Goal: Task Accomplishment & Management: Manage account settings

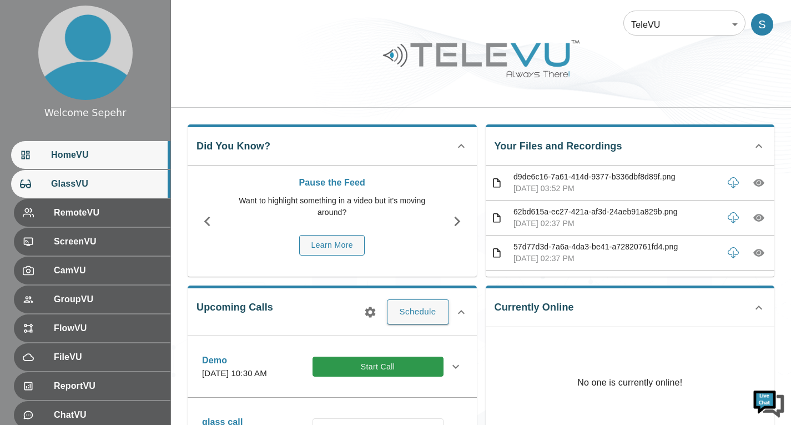
click at [138, 183] on span "GlassVU" at bounding box center [106, 183] width 110 height 13
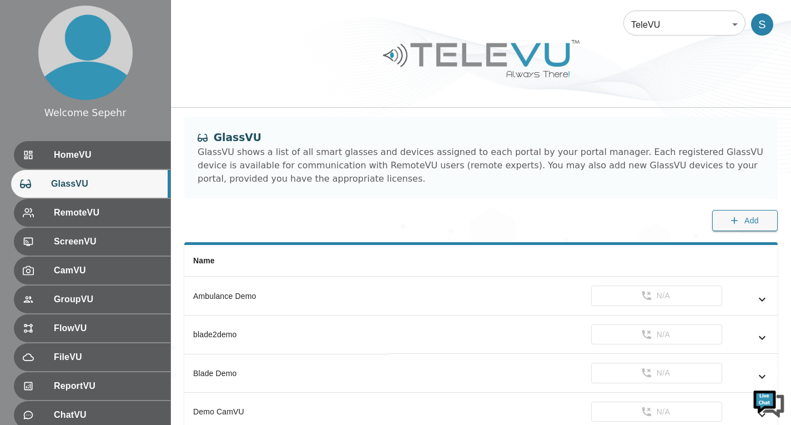
scroll to position [153, 0]
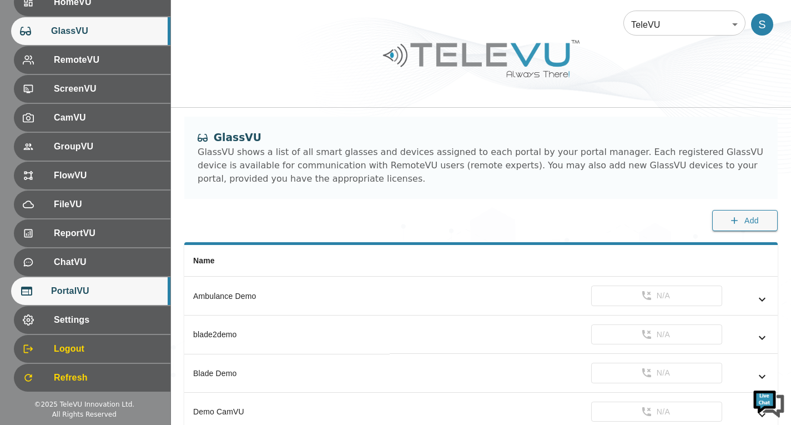
click at [106, 300] on div "PortalVU" at bounding box center [90, 291] width 159 height 28
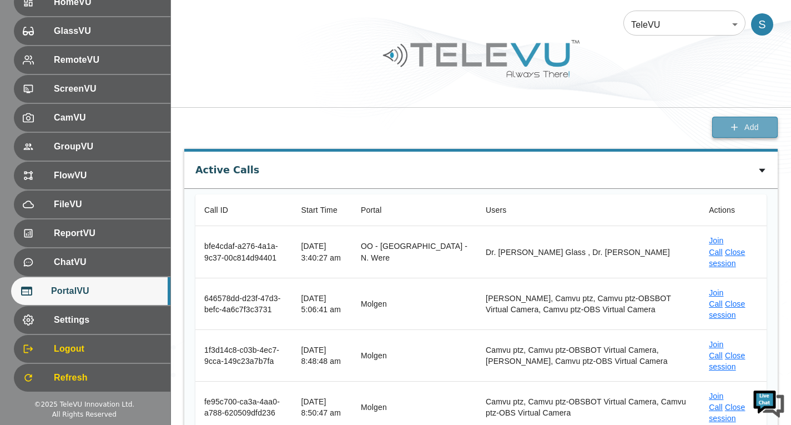
click at [750, 128] on span "Add" at bounding box center [752, 127] width 14 height 14
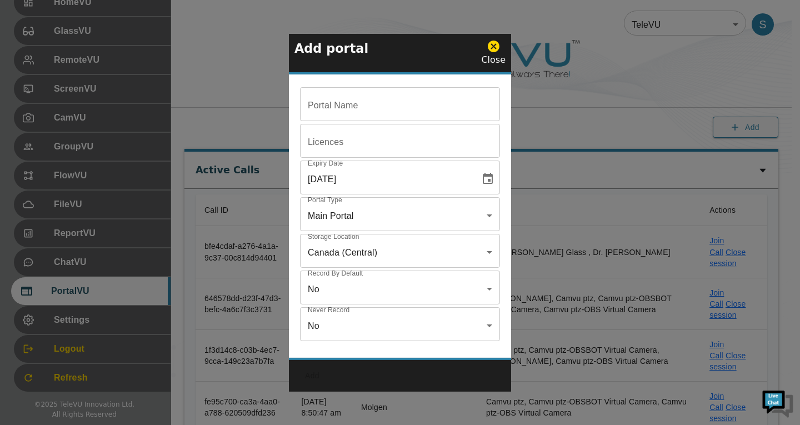
click at [383, 110] on input "Portal Name" at bounding box center [400, 105] width 200 height 31
paste input "OO - [GEOGRAPHIC_DATA] - [PERSON_NAME]"
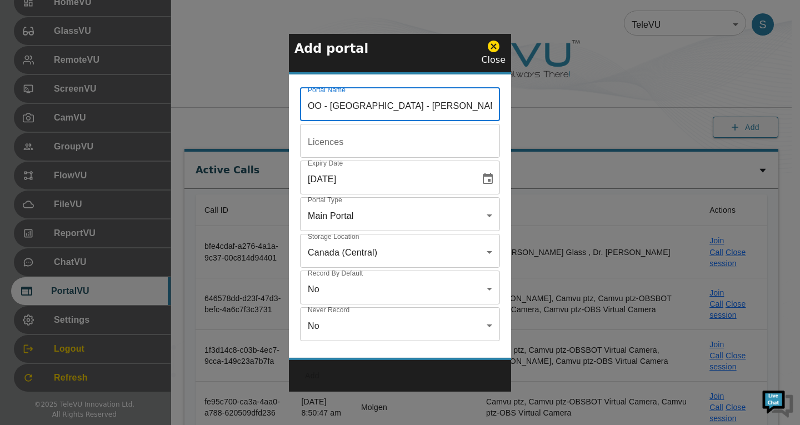
type input "OO - [GEOGRAPHIC_DATA] - [PERSON_NAME]"
click at [360, 121] on input "Portal Name" at bounding box center [400, 105] width 200 height 31
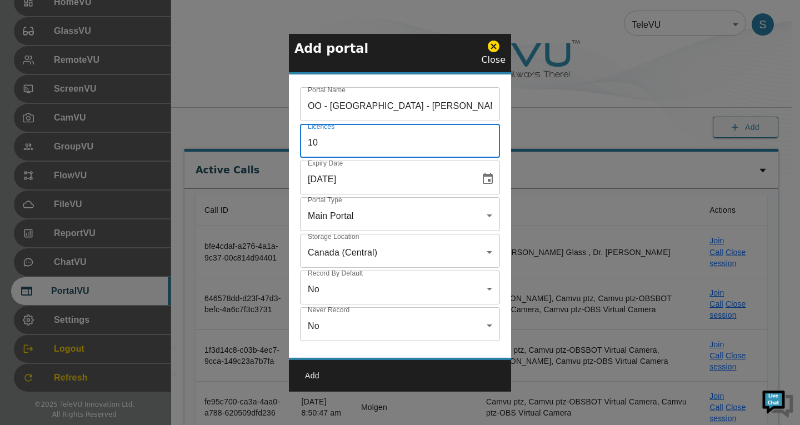
type input "10"
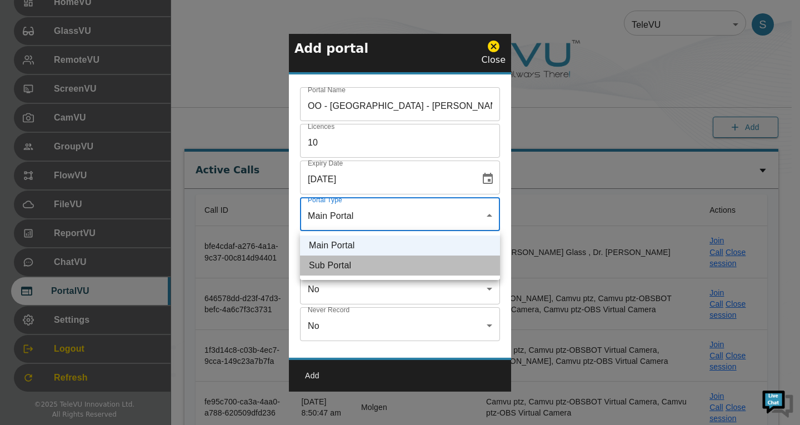
click at [386, 271] on li "Sub Portal" at bounding box center [400, 265] width 200 height 20
type input "sub"
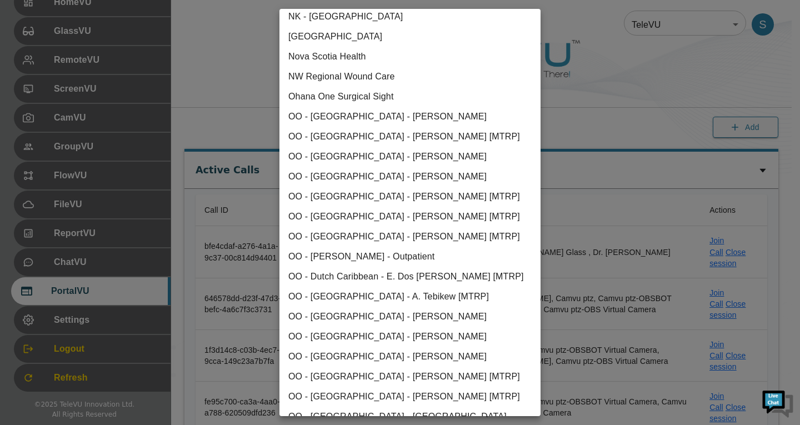
scroll to position [1111, 0]
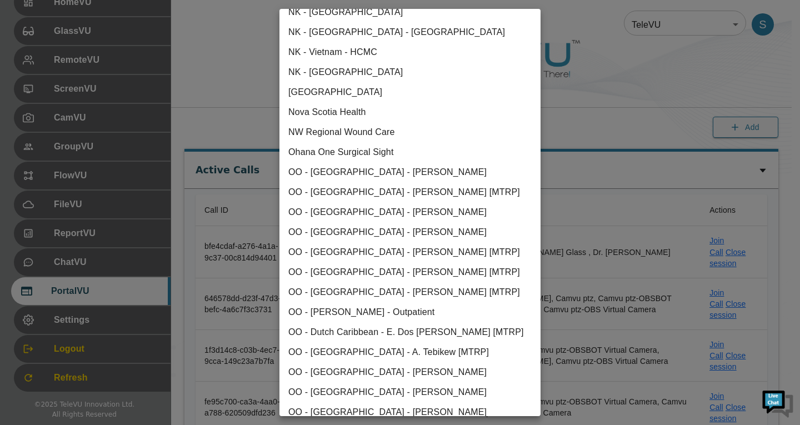
click at [322, 148] on li "Ohana One Surgical Sight" at bounding box center [409, 152] width 261 height 20
type input "us-west-1"
type input "true"
type input "[object Object]"
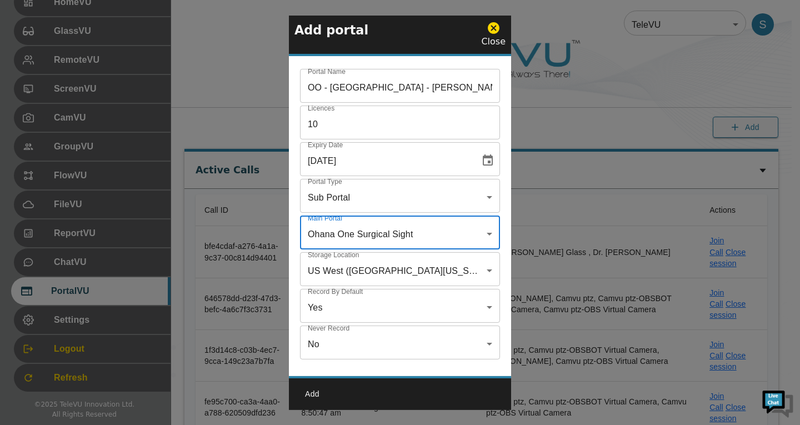
click at [314, 391] on button "Add" at bounding box center [312, 394] width 36 height 21
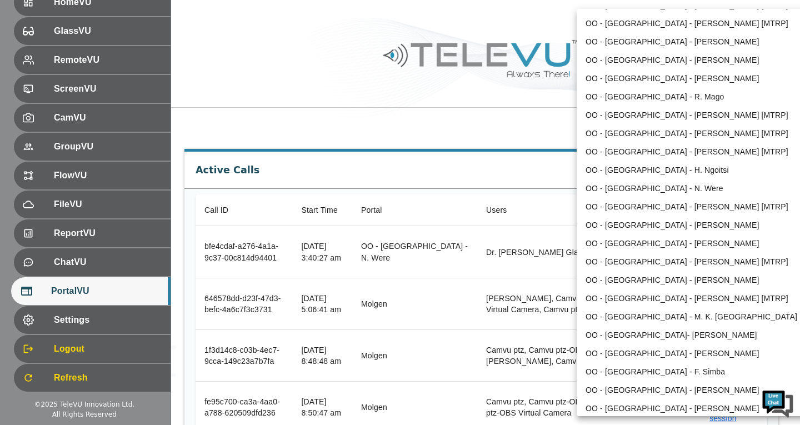
scroll to position [1489, 0]
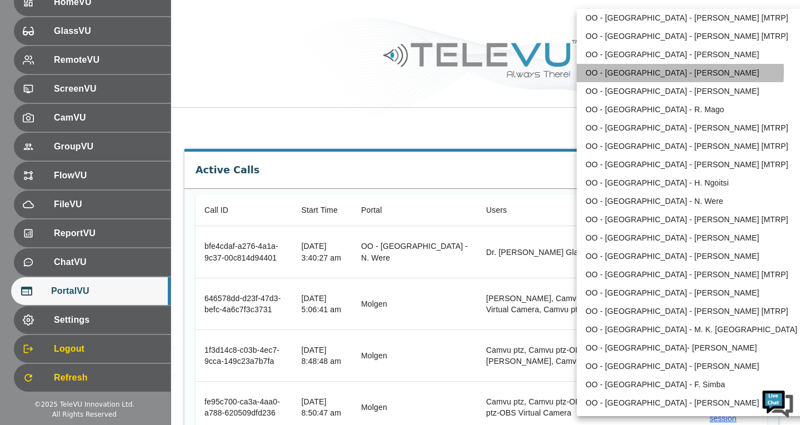
click at [632, 72] on li "OO - [GEOGRAPHIC_DATA] - [PERSON_NAME]" at bounding box center [691, 73] width 230 height 18
type input "210"
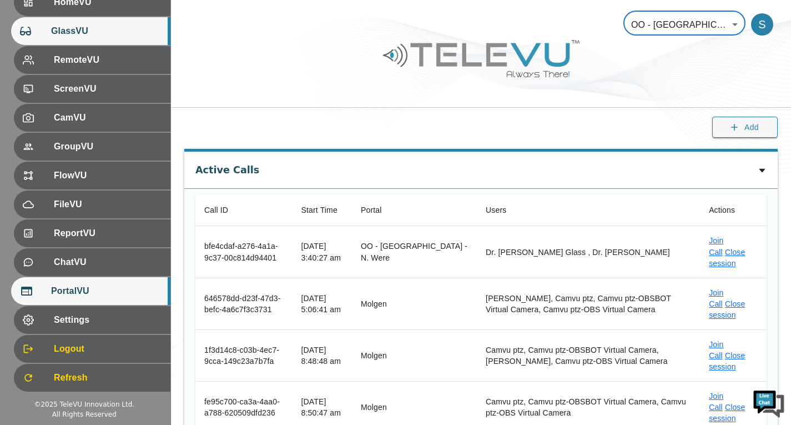
click at [130, 30] on span "GlassVU" at bounding box center [106, 30] width 110 height 13
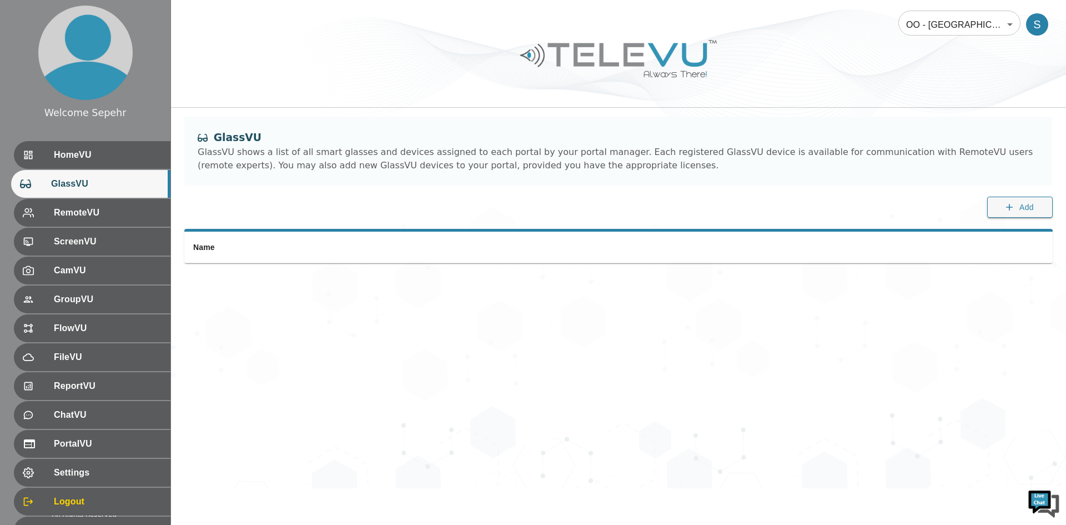
click at [791, 222] on label "Add" at bounding box center [1020, 213] width 66 height 33
click at [791, 212] on span "Add" at bounding box center [1026, 207] width 14 height 14
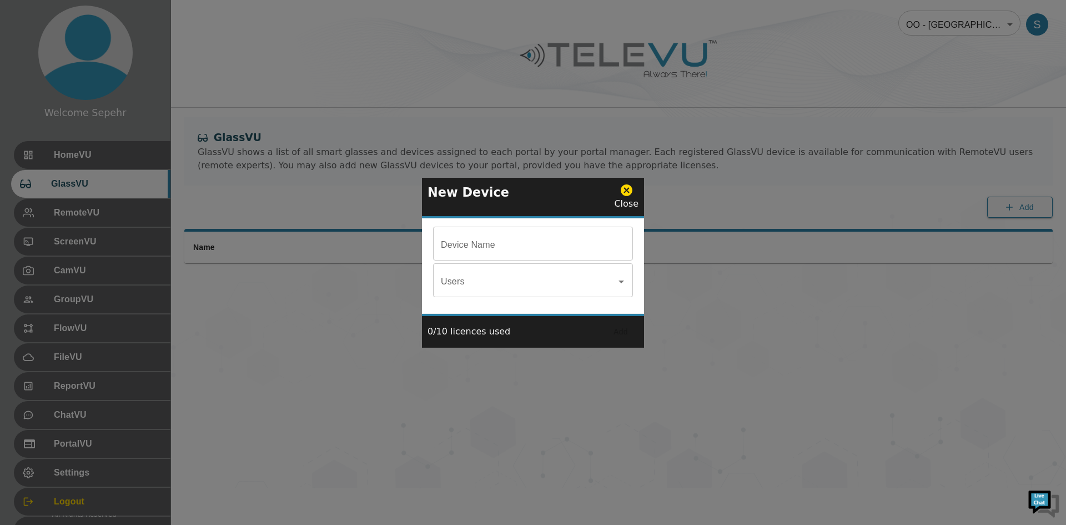
click at [543, 230] on input "Device Name" at bounding box center [533, 244] width 200 height 31
click at [489, 245] on input "Device Name" at bounding box center [533, 244] width 200 height 31
paste input "[PERSON_NAME] Glass"
type input "[PERSON_NAME] Glass"
click at [624, 337] on button "Add" at bounding box center [621, 332] width 36 height 21
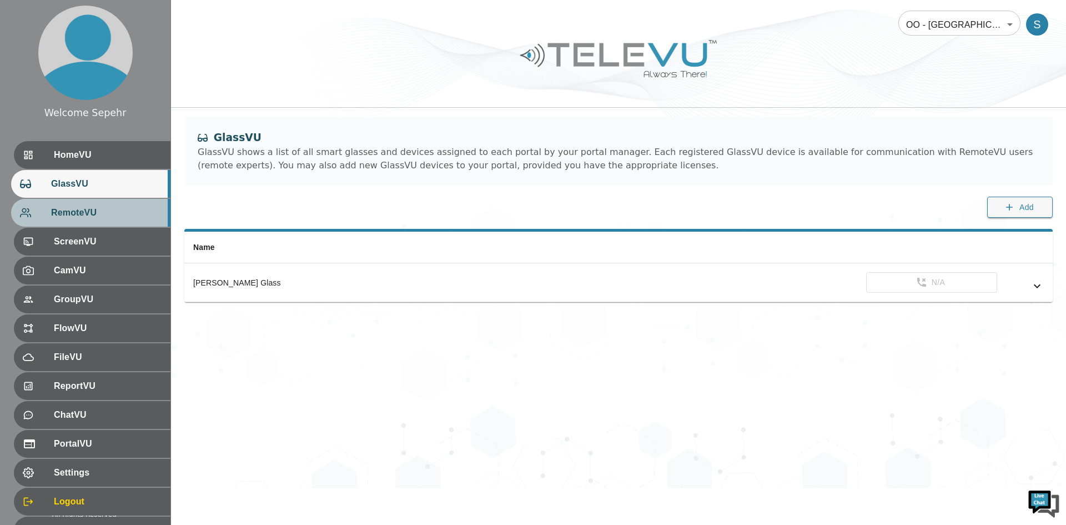
click at [113, 203] on div "RemoteVU" at bounding box center [90, 213] width 159 height 28
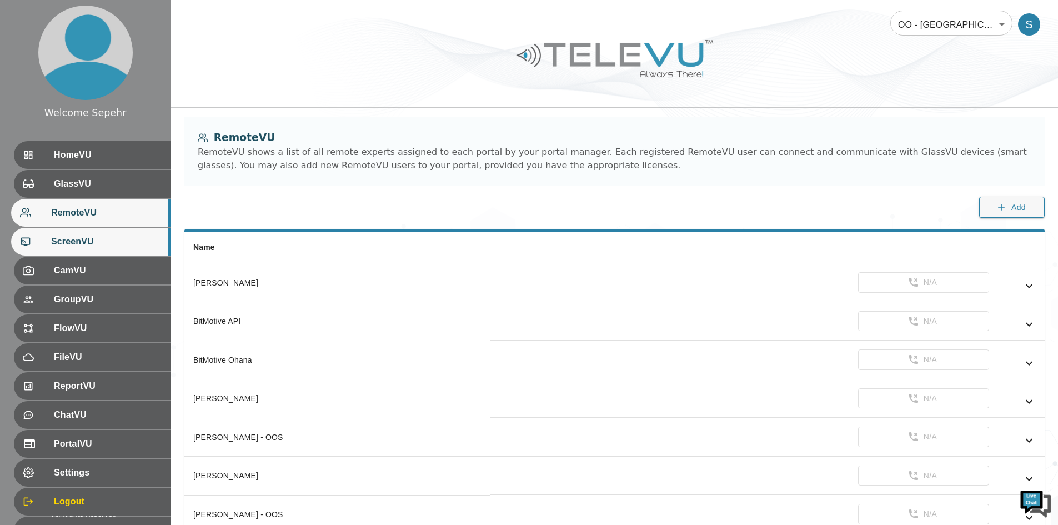
click at [102, 239] on span "ScreenVU" at bounding box center [106, 241] width 110 height 13
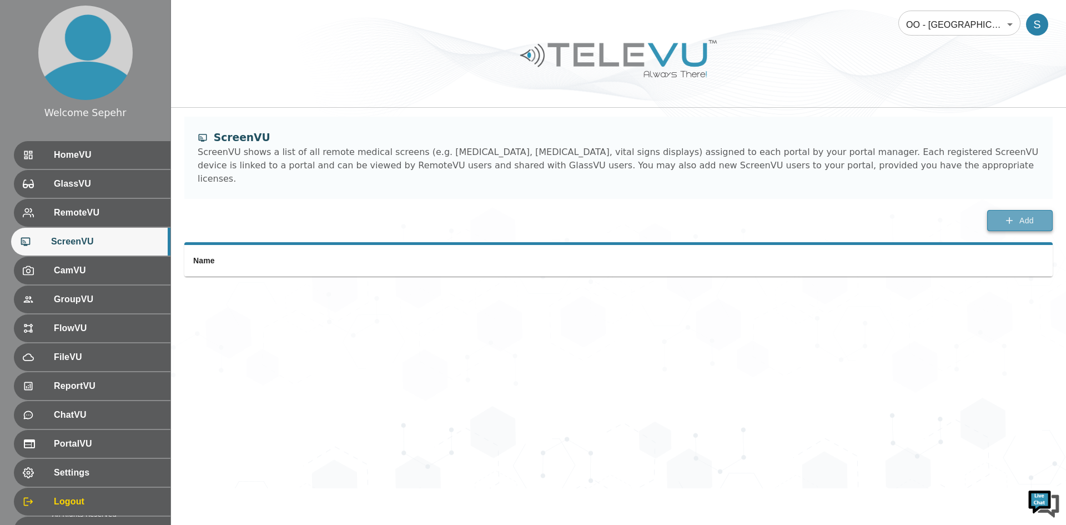
click at [791, 214] on span "Add" at bounding box center [1026, 221] width 14 height 14
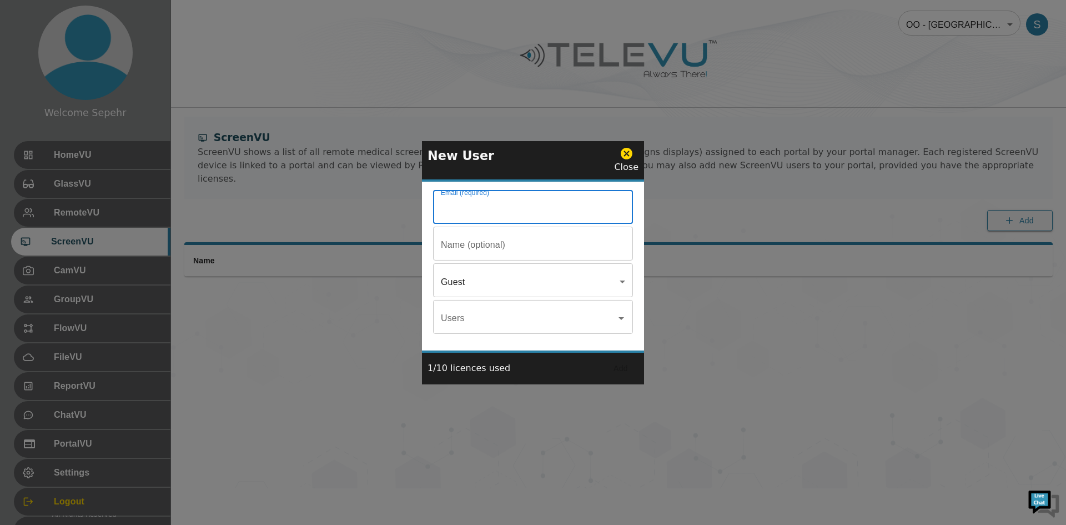
click at [438, 204] on input "Email (required)" at bounding box center [533, 208] width 200 height 31
type input "[EMAIL_ADDRESS][PERSON_NAME][DOMAIN_NAME]"
click at [469, 224] on input "Email (required)" at bounding box center [533, 208] width 200 height 31
click at [491, 224] on input "Email (required)" at bounding box center [533, 208] width 200 height 31
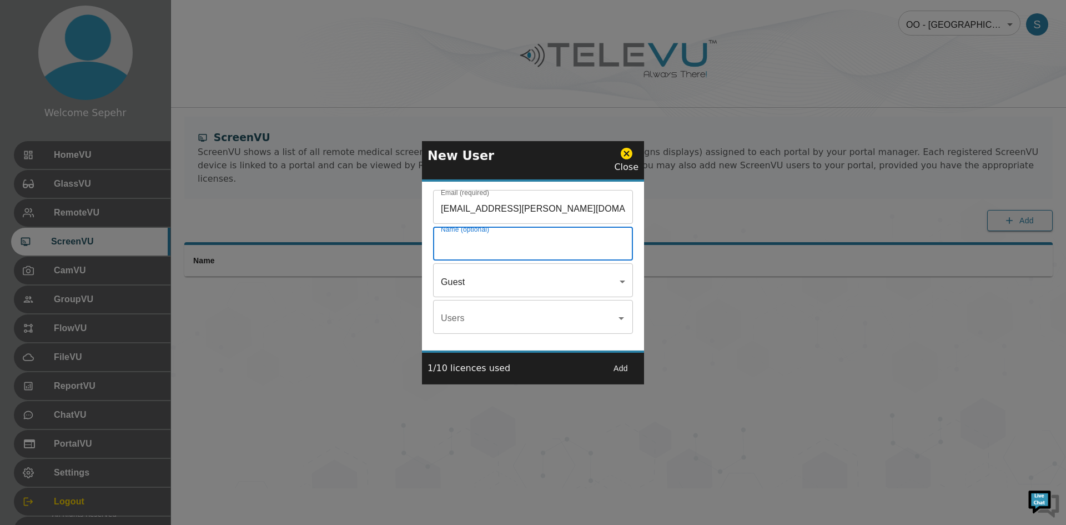
paste input "[PERSON_NAME] ScreenVU"
type input "[PERSON_NAME] ScreenVU"
click at [435, 204] on input "[EMAIL_ADDRESS][PERSON_NAME][DOMAIN_NAME]" at bounding box center [533, 208] width 200 height 31
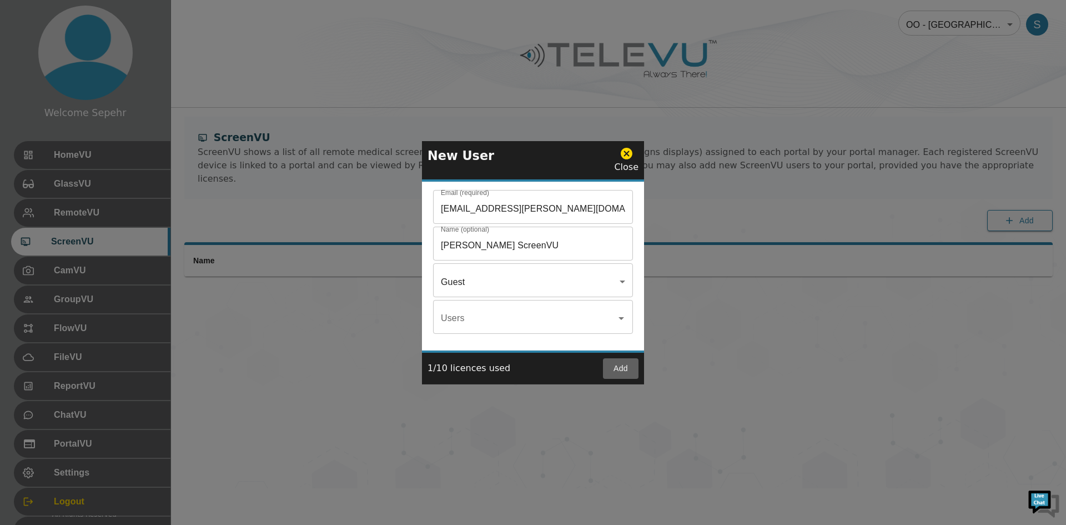
click at [617, 366] on button "Add" at bounding box center [621, 368] width 36 height 21
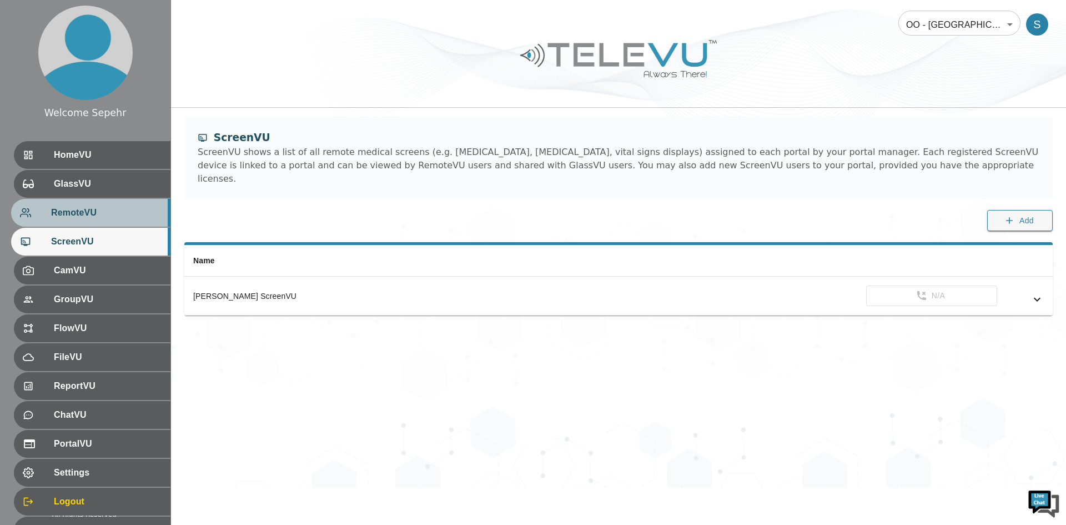
click at [110, 215] on span "RemoteVU" at bounding box center [106, 212] width 110 height 13
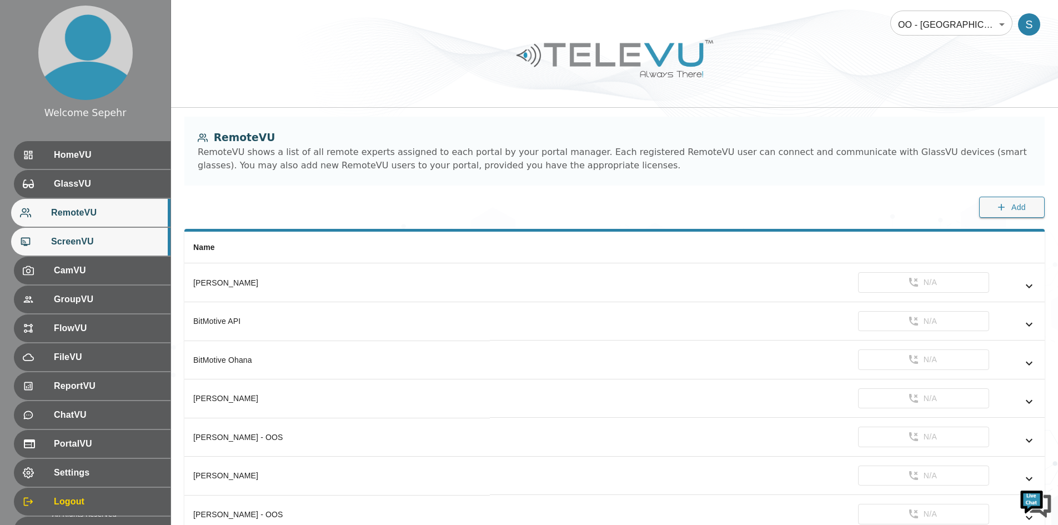
click at [117, 229] on div "ScreenVU" at bounding box center [90, 242] width 159 height 28
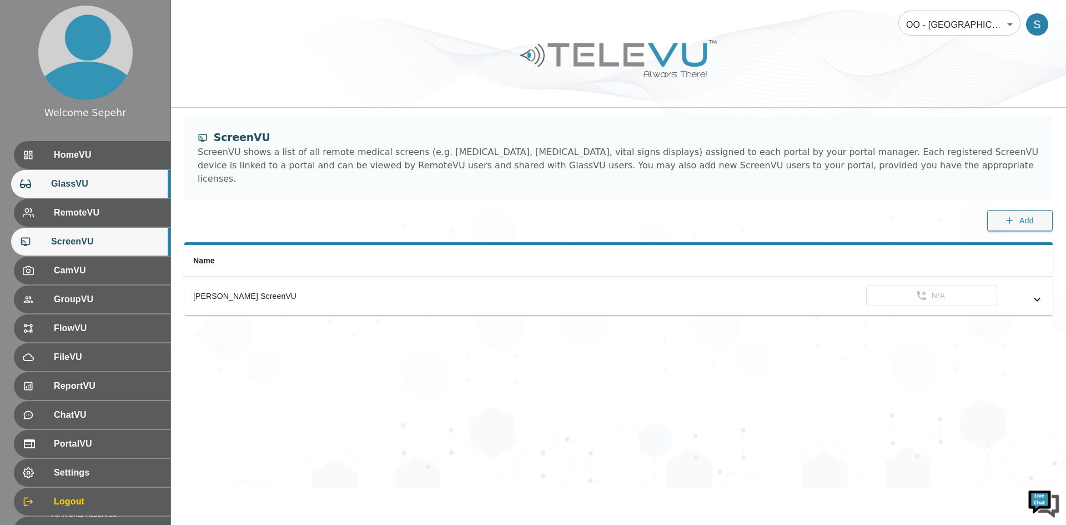
click at [72, 176] on div "GlassVU" at bounding box center [90, 184] width 159 height 28
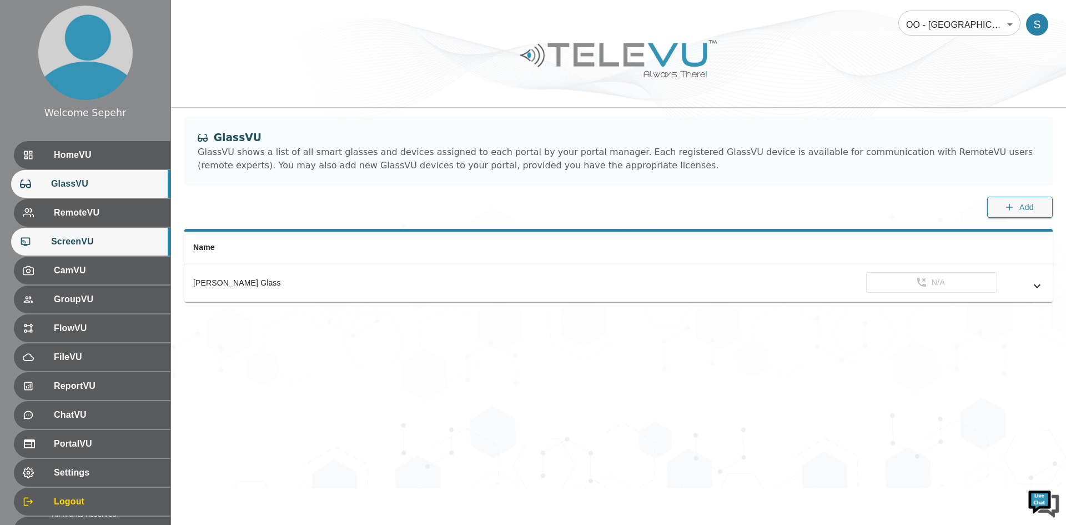
click at [61, 232] on div "ScreenVU" at bounding box center [90, 242] width 159 height 28
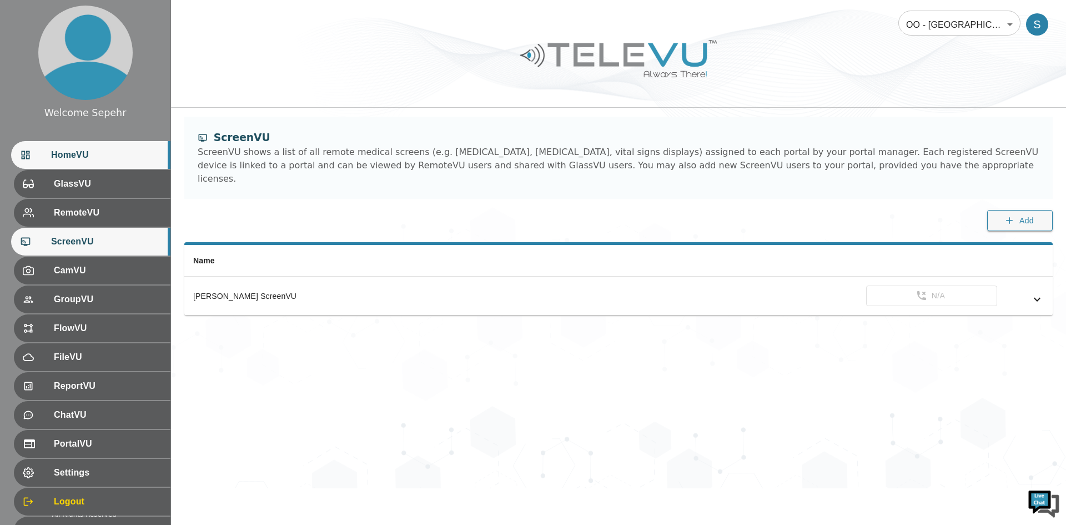
click at [61, 163] on div "HomeVU" at bounding box center [90, 155] width 159 height 28
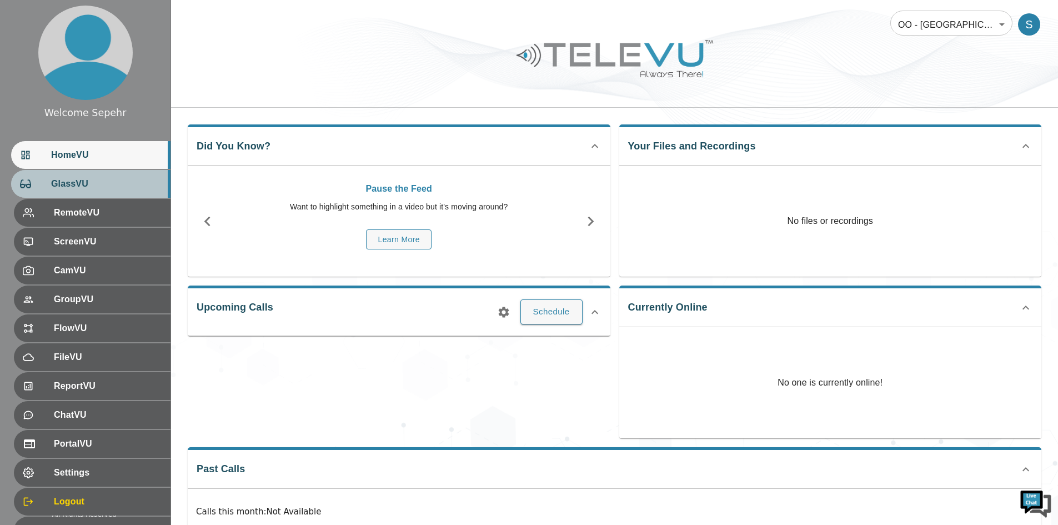
click at [65, 179] on span "GlassVU" at bounding box center [106, 183] width 110 height 13
